Goal: Task Accomplishment & Management: Manage account settings

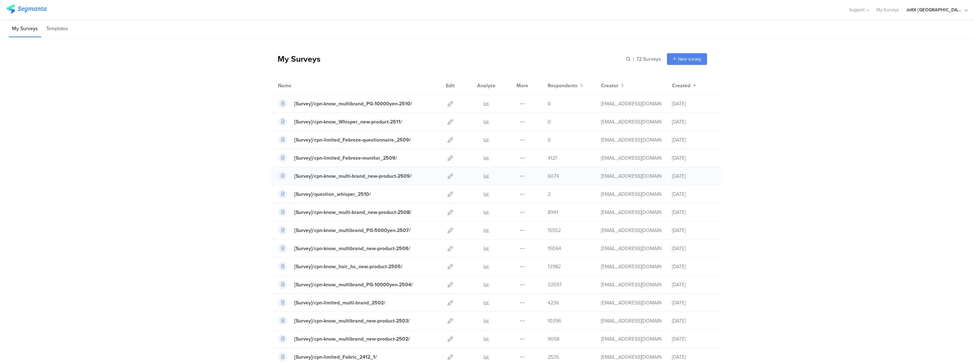
drag, startPoint x: 263, startPoint y: 175, endPoint x: 716, endPoint y: 179, distance: 453.7
drag, startPoint x: 769, startPoint y: 200, endPoint x: 763, endPoint y: 200, distance: 6.0
drag, startPoint x: 717, startPoint y: 212, endPoint x: 273, endPoint y: 207, distance: 443.7
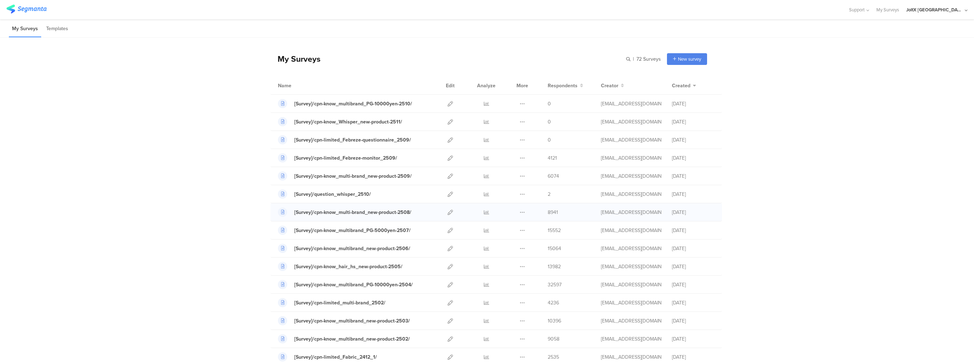
click at [273, 207] on div "[Survey]/cpn-know_multi-brand_new-product-2508/ Duplicate 8941" at bounding box center [496, 212] width 452 height 18
drag, startPoint x: 705, startPoint y: 231, endPoint x: 281, endPoint y: 228, distance: 423.8
click at [281, 228] on div "[Survey]/cpn-know_multibrand_PG-5000yen-2507/ Duplicate 15552" at bounding box center [496, 230] width 452 height 18
drag, startPoint x: 700, startPoint y: 196, endPoint x: 285, endPoint y: 192, distance: 415.7
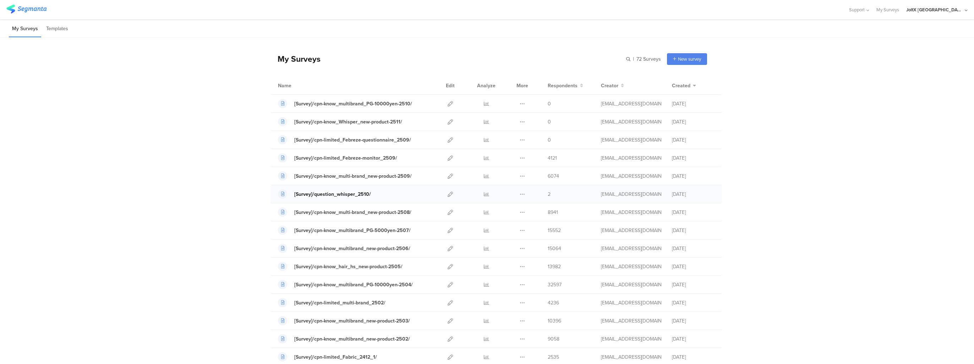
click at [285, 192] on div "[Survey]/question_whisper_2510/ Duplicate 2" at bounding box center [496, 194] width 452 height 18
drag, startPoint x: 707, startPoint y: 195, endPoint x: 285, endPoint y: 197, distance: 422.4
click at [285, 197] on div "[Survey]/question_whisper_2510/ Duplicate 2" at bounding box center [496, 194] width 452 height 18
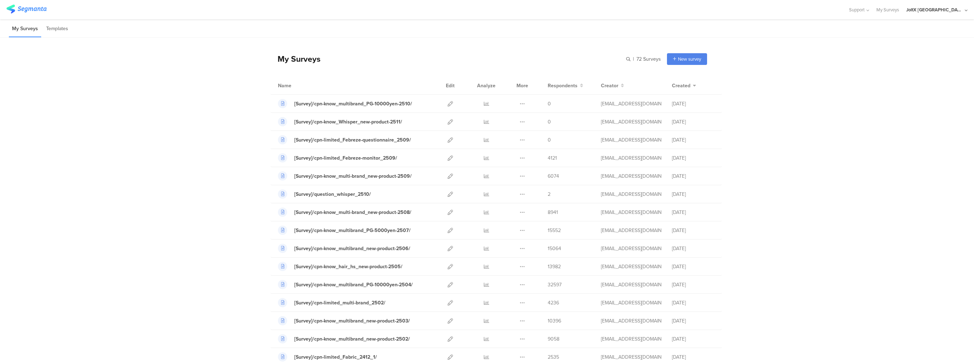
click at [376, 52] on div "My Surveys | 72 Surveys New survey Start from scratch Choose from templates" at bounding box center [488, 59] width 437 height 28
click at [391, 36] on div "My Surveys Templates" at bounding box center [487, 29] width 974 height 18
drag, startPoint x: 397, startPoint y: 176, endPoint x: 254, endPoint y: 214, distance: 148.0
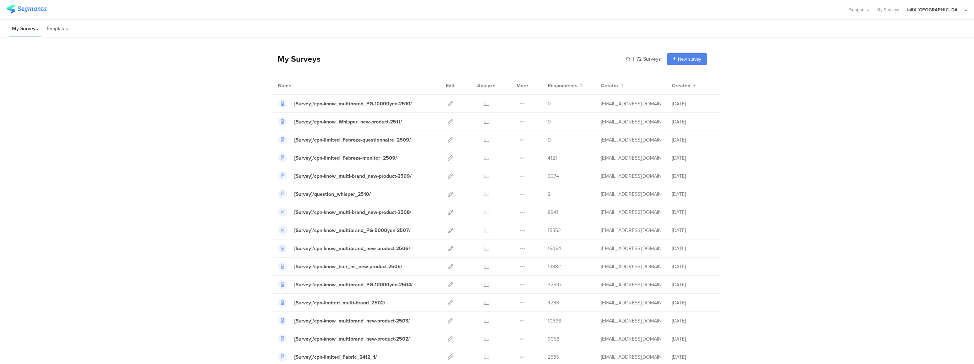
drag, startPoint x: 333, startPoint y: 232, endPoint x: 233, endPoint y: 235, distance: 100.2
drag, startPoint x: 416, startPoint y: 232, endPoint x: 290, endPoint y: 234, distance: 125.7
click at [290, 234] on div "[Survey]/cpn-know_multibrand_PG-5000yen-2507/" at bounding box center [355, 230] width 154 height 9
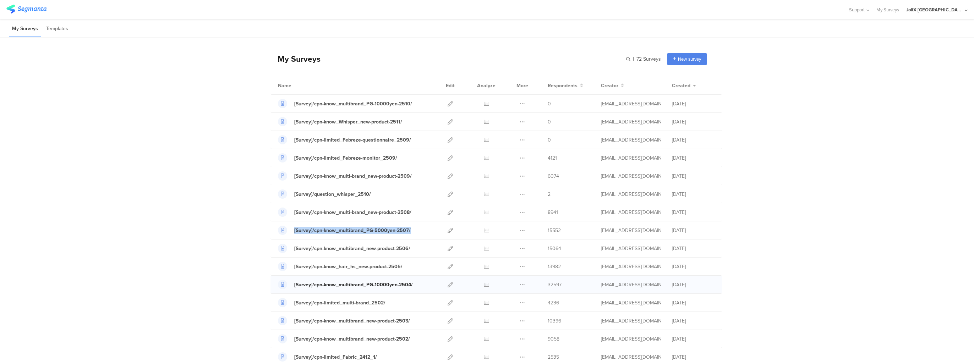
copy link "[Survey]/cpn-know_multibrand_PG-5000yen-2507/"
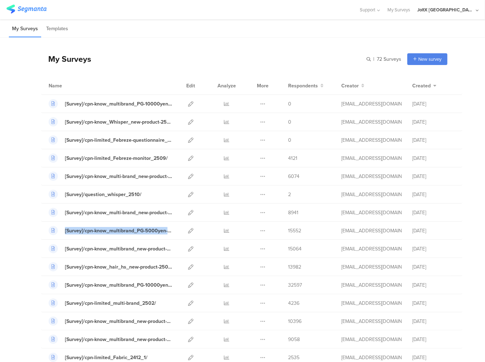
drag, startPoint x: 12, startPoint y: 245, endPoint x: 20, endPoint y: 245, distance: 8.5
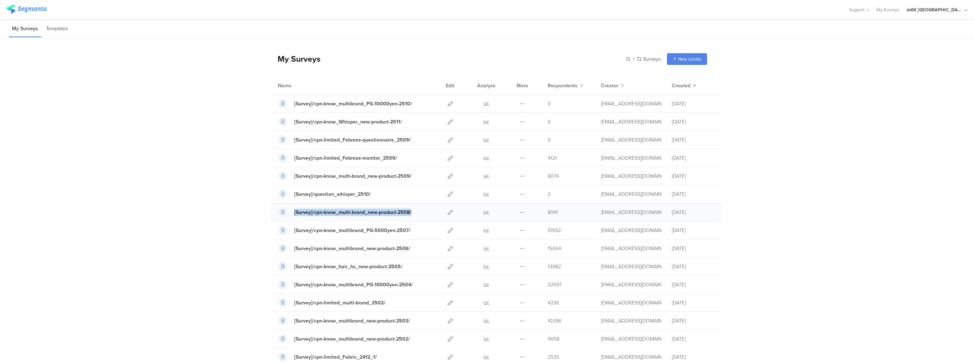
drag, startPoint x: 418, startPoint y: 213, endPoint x: 292, endPoint y: 211, distance: 126.0
click at [292, 211] on div "[Survey]/cpn-know_multi-brand_new-product-2508/" at bounding box center [355, 212] width 154 height 9
copy div "[Survey]/cpn-know_multi-brand_new-product-2508/"
drag, startPoint x: 420, startPoint y: 177, endPoint x: 291, endPoint y: 180, distance: 128.9
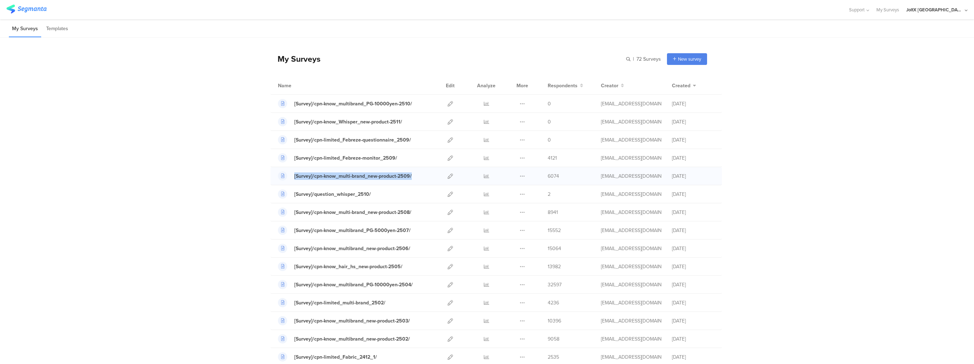
click at [291, 180] on div "[Survey]/cpn-know_multi-brand_new-product-2509/ Duplicate 6074" at bounding box center [496, 176] width 452 height 18
copy link "[Survey]/cpn-know_multi-brand_new-product-2509/"
click at [449, 177] on icon at bounding box center [450, 176] width 5 height 5
drag, startPoint x: 444, startPoint y: 213, endPoint x: 263, endPoint y: 210, distance: 181.8
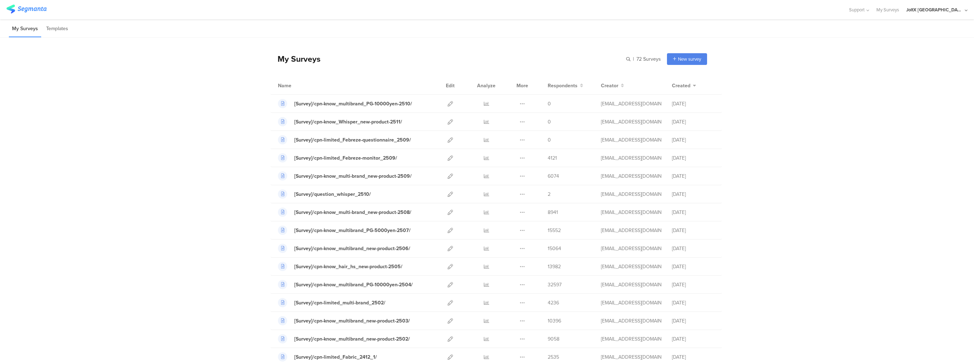
drag, startPoint x: 373, startPoint y: 197, endPoint x: 291, endPoint y: 198, distance: 82.7
click at [291, 198] on div "[Survey]/question_whisper_2510/ Duplicate 2" at bounding box center [496, 194] width 452 height 18
copy link "[Survey]/question_whisper_2510/"
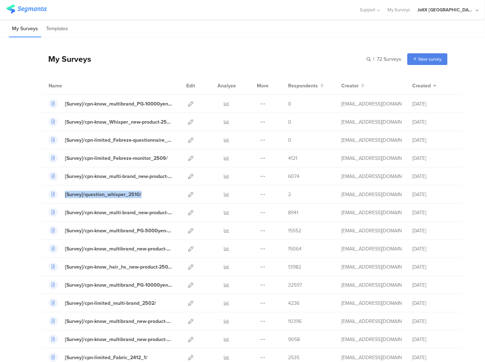
click at [0, 186] on html "You are using an unsupported version of Internet Explorer. Unsupported browsers…" at bounding box center [242, 181] width 485 height 362
click at [148, 65] on div "My Surveys | 72 Surveys New survey Start from scratch Choose from templates" at bounding box center [244, 59] width 406 height 28
drag, startPoint x: 174, startPoint y: 141, endPoint x: 60, endPoint y: 140, distance: 114.7
click at [60, 140] on div "[Survey]/cpn-limited_Febreze-questionnaire_2509/ Duplicate 0" at bounding box center [251, 140] width 421 height 18
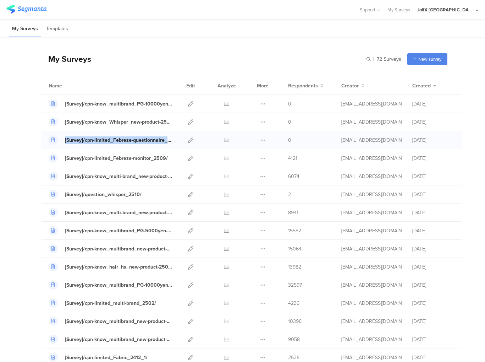
copy div "[Survey]/cpn-limited_Febreze-questionnaire_2509/"
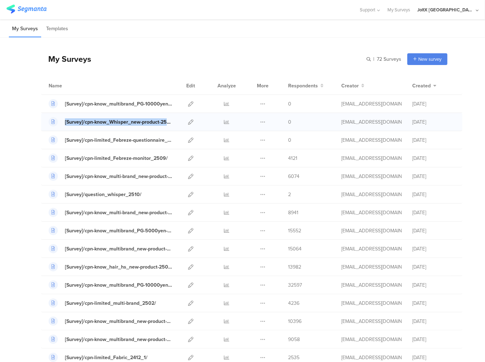
drag, startPoint x: 173, startPoint y: 121, endPoint x: 60, endPoint y: 122, distance: 113.6
click at [60, 122] on div "[Survey]/cpn-know_Whisper_new-product-2511/ Duplicate" at bounding box center [251, 122] width 421 height 18
copy div "[Survey]/cpn-know_Whisper_new-product-2511/"
drag, startPoint x: 99, startPoint y: 85, endPoint x: 70, endPoint y: 102, distance: 33.7
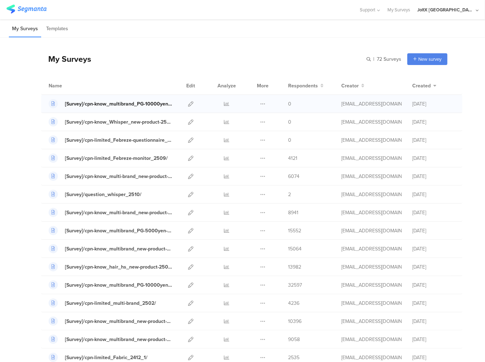
click at [98, 85] on div "Name" at bounding box center [111, 85] width 124 height 7
drag, startPoint x: 172, startPoint y: 102, endPoint x: 63, endPoint y: 111, distance: 109.3
click at [63, 111] on div "[Survey]/cpn-know_multibrand_PG-10000yen-2510/ Duplicate 0" at bounding box center [251, 104] width 421 height 18
copy link "[Survey]/cpn-know_multibrand_PG-10000yen-2"
drag, startPoint x: 190, startPoint y: 105, endPoint x: 206, endPoint y: 74, distance: 35.6
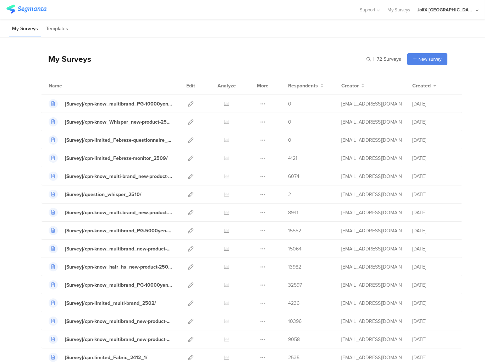
click at [210, 66] on div "My Surveys | 72 Surveys New survey Start from scratch Choose from templates" at bounding box center [244, 59] width 406 height 28
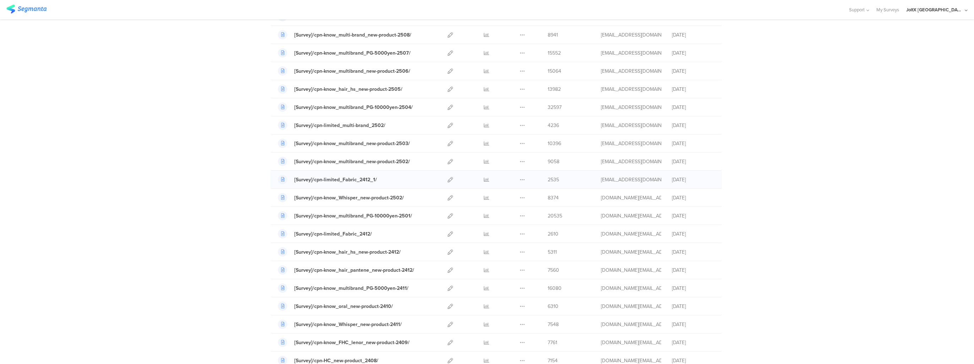
scroll to position [213, 0]
click at [195, 147] on div "My Surveys | 72 Surveys New survey Start from scratch Choose from templates Nam…" at bounding box center [487, 325] width 974 height 1001
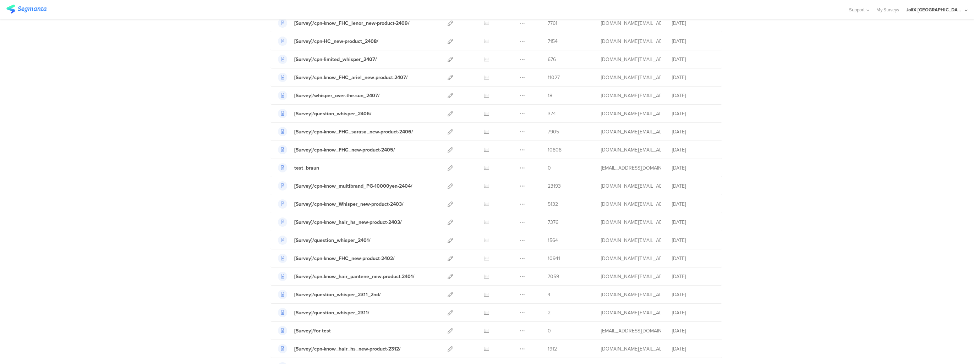
scroll to position [706, 0]
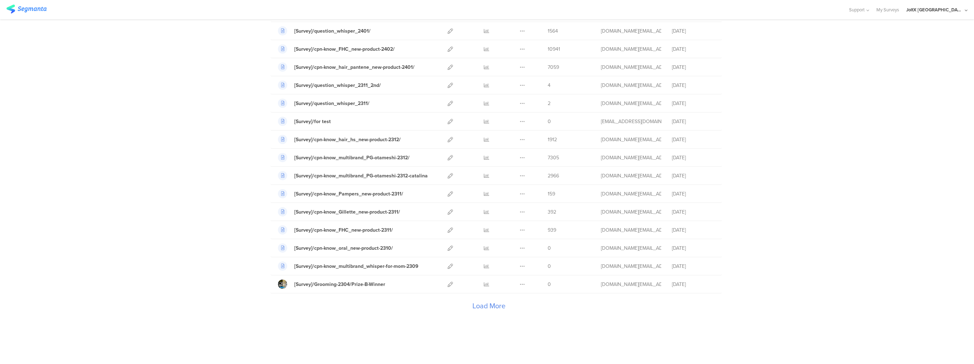
click at [485, 300] on div "Load More" at bounding box center [488, 308] width 437 height 28
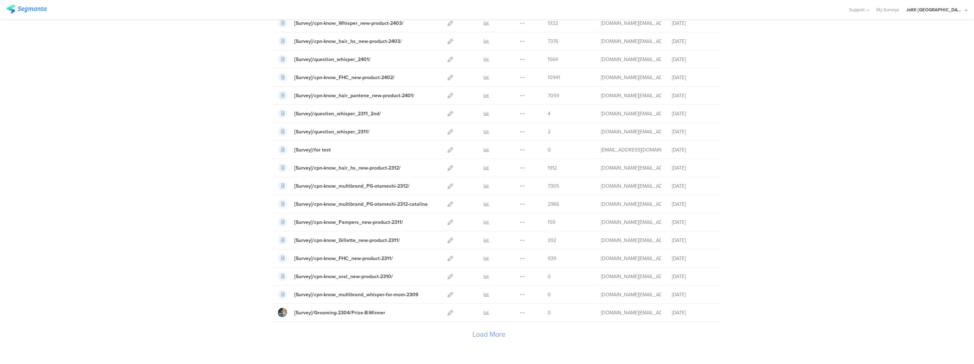
scroll to position [706, 0]
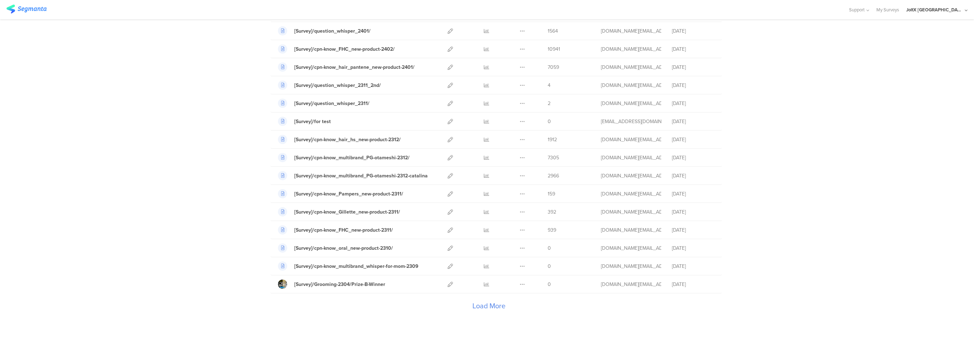
click at [474, 308] on div "Load More" at bounding box center [488, 308] width 437 height 28
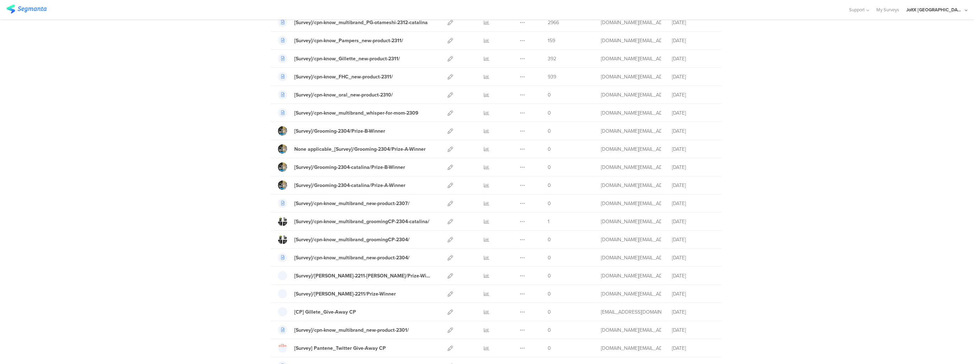
scroll to position [928, 0]
